Goal: Transaction & Acquisition: Purchase product/service

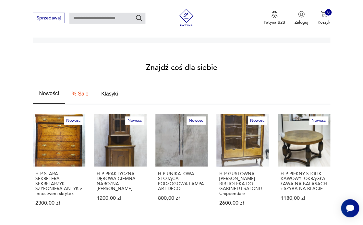
scroll to position [325, 0]
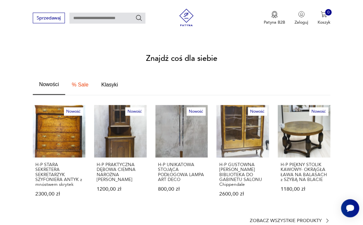
click at [274, 219] on p "Zobacz wszystkie produkty" at bounding box center [285, 221] width 72 height 4
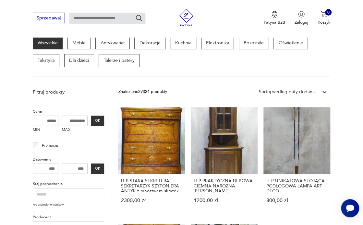
scroll to position [124, 0]
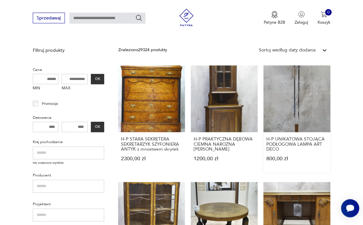
click at [303, 97] on link "H-P UNIKATOWA STOJĄCA PODŁOGOWA LAMPA ART DECO 800,00 zł" at bounding box center [296, 118] width 67 height 107
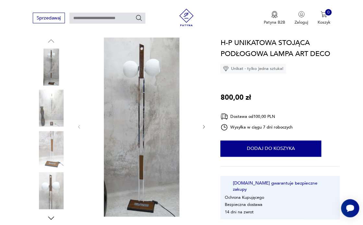
scroll to position [105, 0]
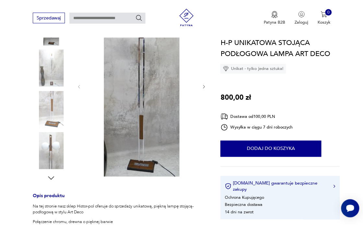
click at [51, 151] on img at bounding box center [51, 150] width 37 height 37
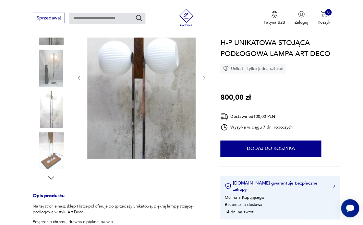
scroll to position [96, 0]
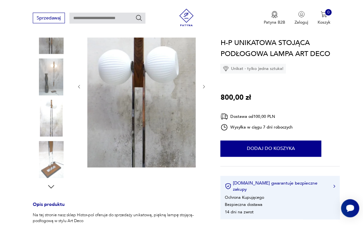
click at [53, 78] on img at bounding box center [51, 76] width 37 height 37
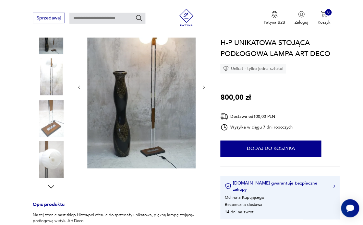
scroll to position [97, 0]
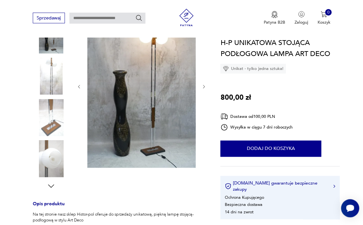
click at [52, 46] on img at bounding box center [51, 35] width 37 height 37
click at [50, 163] on img at bounding box center [51, 158] width 37 height 37
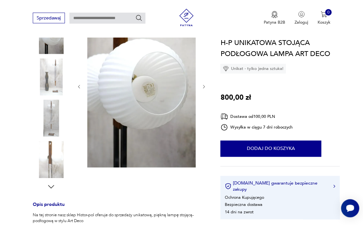
click at [53, 187] on icon "button" at bounding box center [51, 186] width 9 height 9
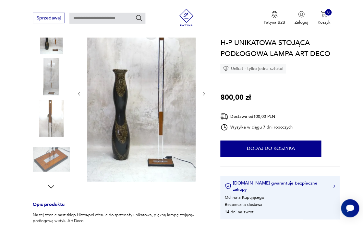
click at [53, 162] on img at bounding box center [51, 159] width 37 height 37
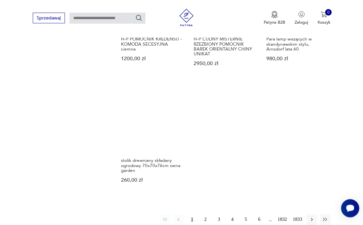
scroll to position [757, 0]
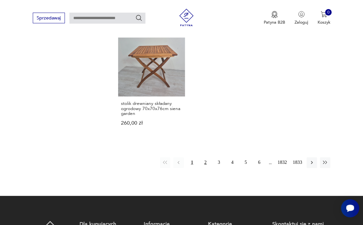
click at [205, 161] on button "2" at bounding box center [205, 163] width 10 height 10
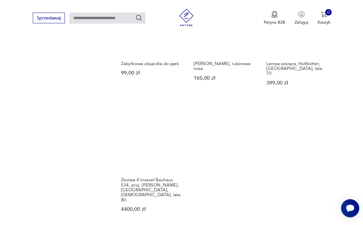
scroll to position [718, 0]
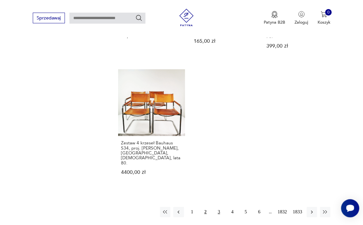
click at [218, 207] on button "3" at bounding box center [218, 212] width 10 height 10
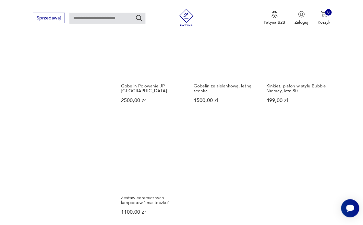
scroll to position [701, 0]
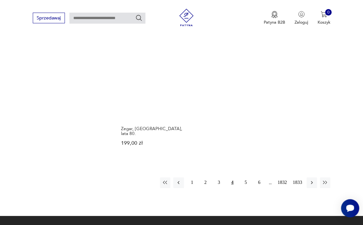
scroll to position [750, 0]
